Goal: Navigation & Orientation: Find specific page/section

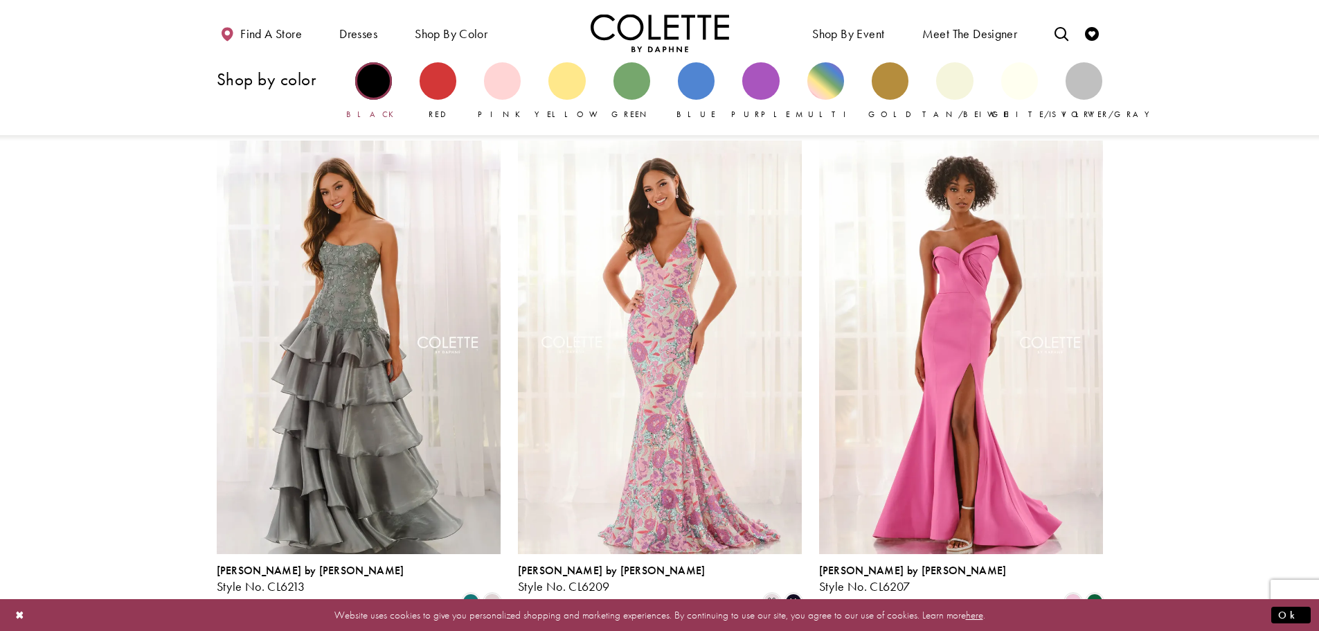
click at [370, 83] on div "Primary block" at bounding box center [373, 80] width 37 height 37
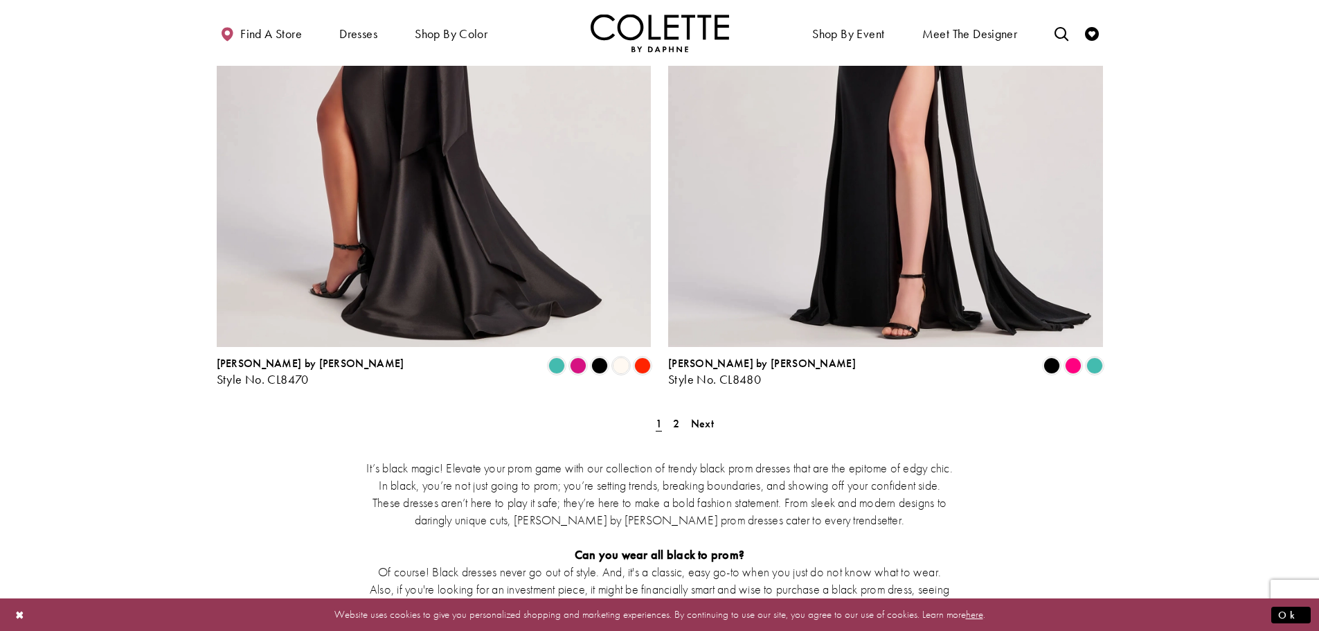
scroll to position [2423, 0]
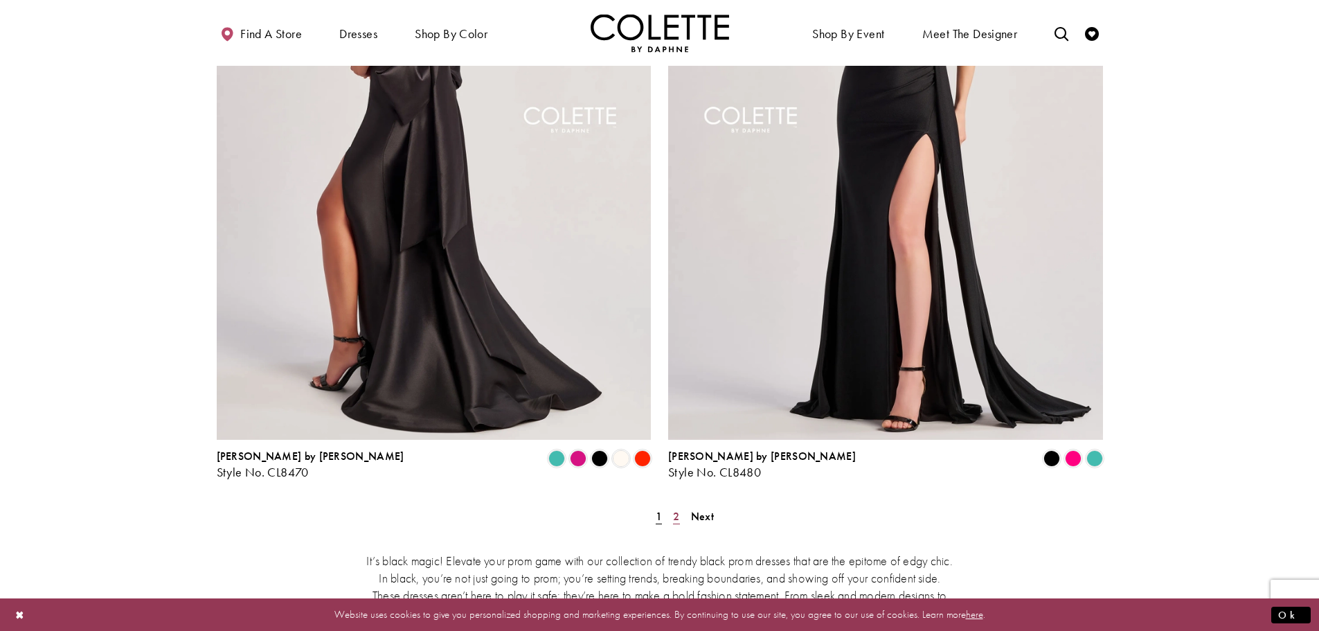
click at [680, 506] on link "2" at bounding box center [676, 516] width 15 height 20
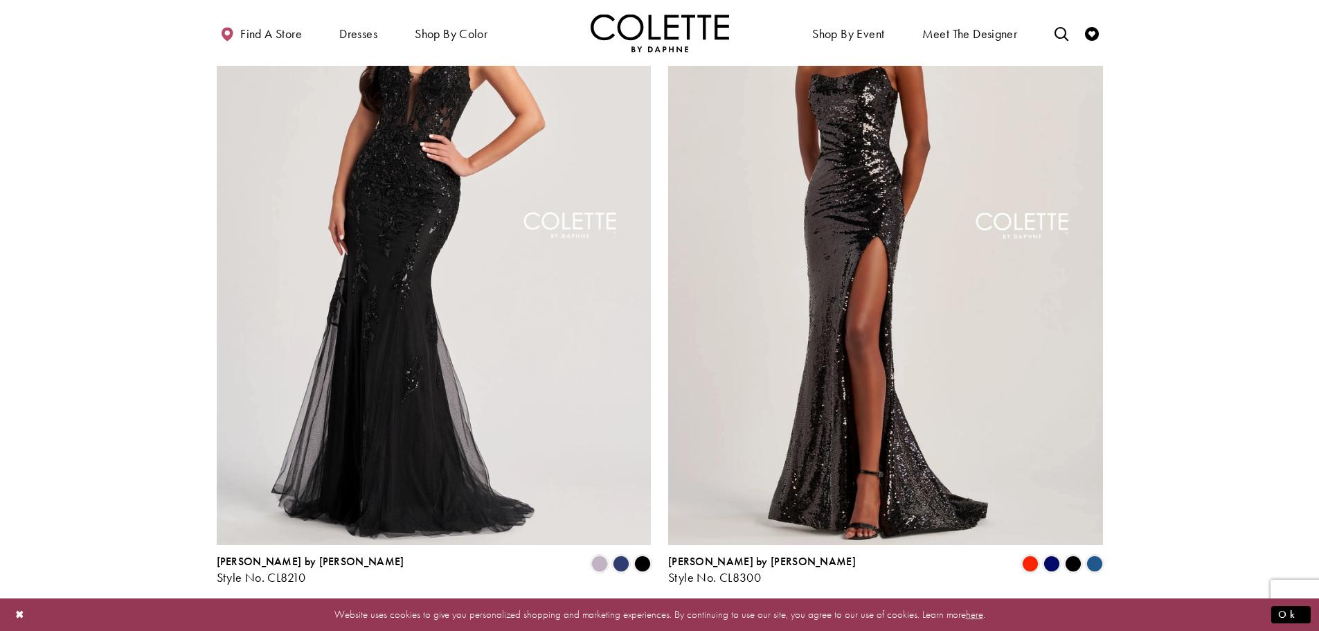
scroll to position [1806, 0]
